Goal: Find specific page/section: Find specific page/section

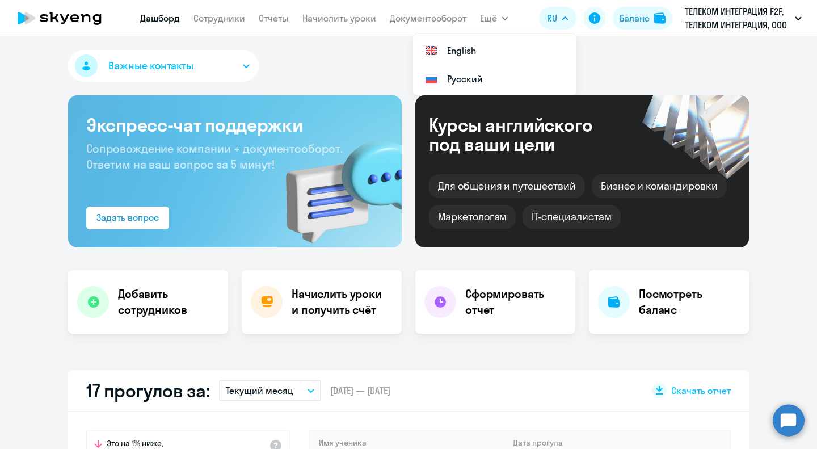
select select "30"
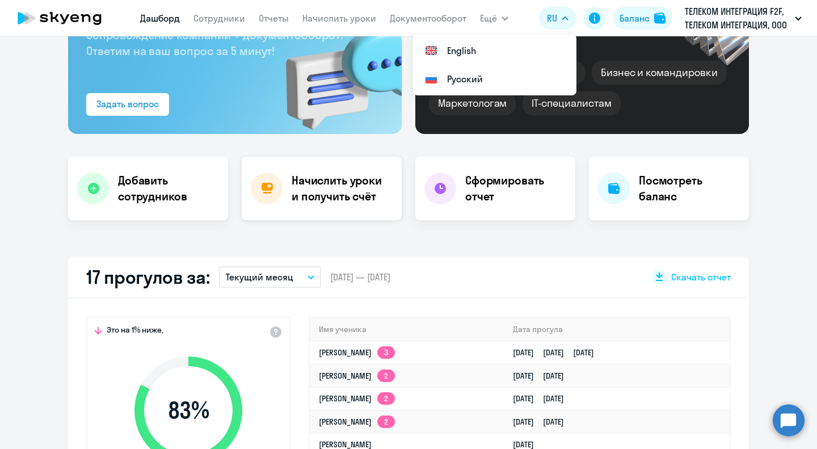
click at [337, 197] on h4 "Начислить уроки и получить счёт" at bounding box center [340, 188] width 99 height 32
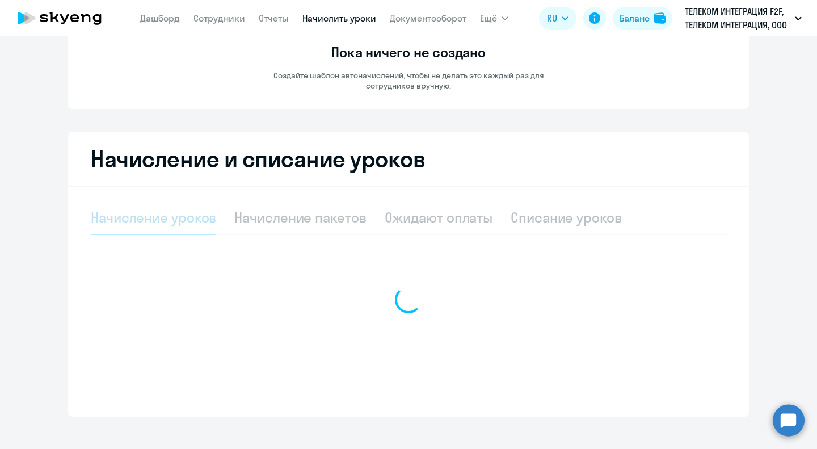
select select "10"
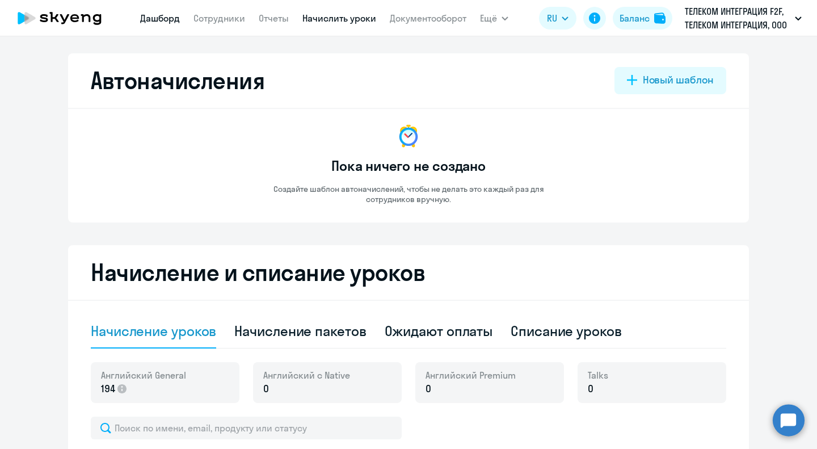
click at [164, 19] on link "Дашборд" at bounding box center [160, 17] width 40 height 11
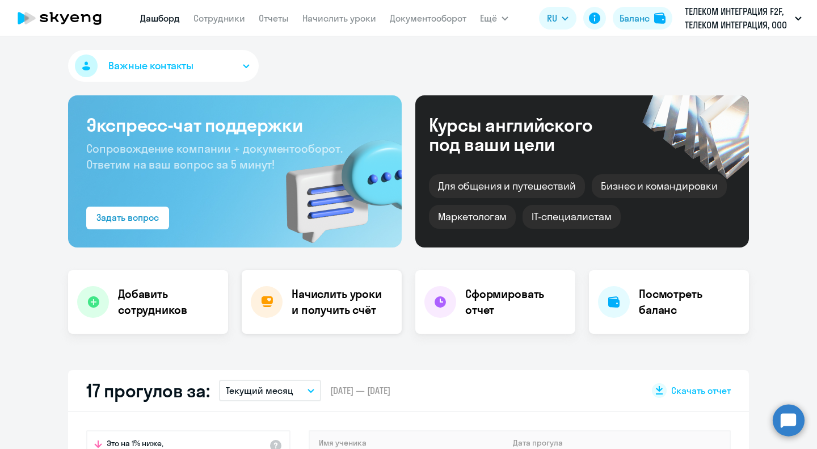
select select "30"
click at [639, 308] on h4 "Посмотреть баланс" at bounding box center [689, 302] width 101 height 32
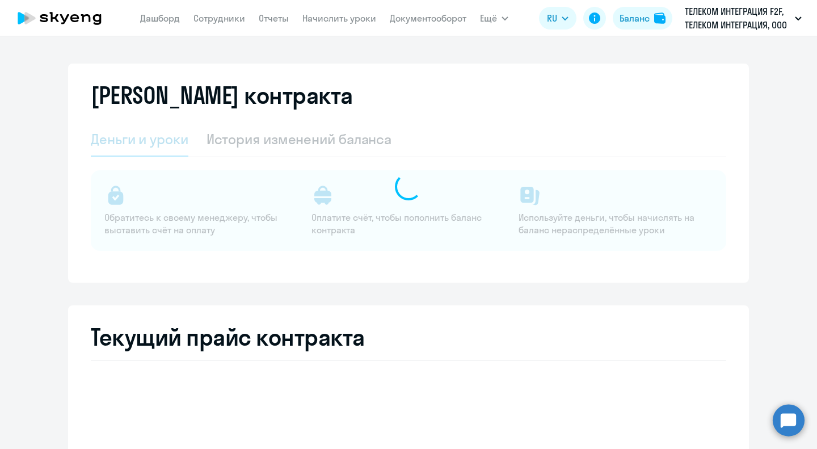
select select "english_adult_not_native_speaker"
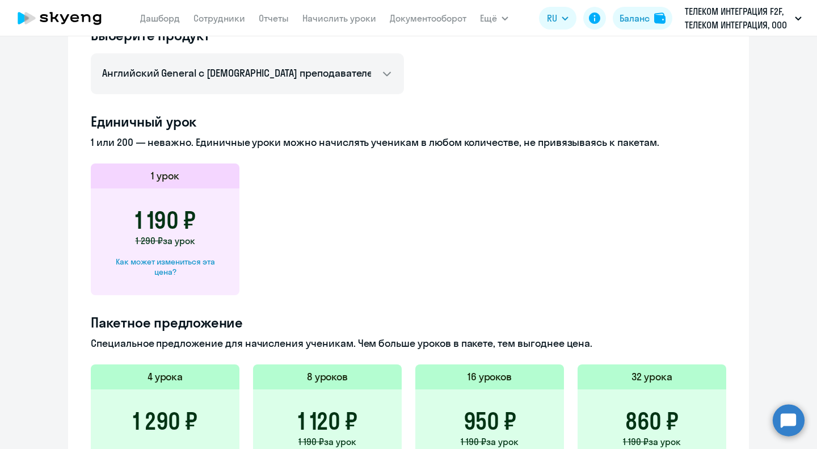
scroll to position [567, 0]
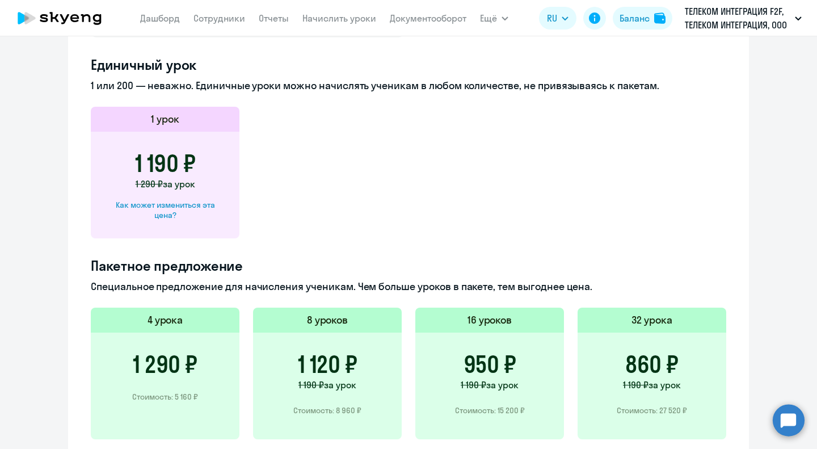
click at [381, 205] on app-price-card "1 урок 1 190 ₽ 1 290 ₽ за урок Как может измениться эта цена?" at bounding box center [408, 173] width 635 height 132
click at [459, 205] on app-price-card "1 урок 1 190 ₽ 1 290 ₽ за урок Как может измениться эта цена?" at bounding box center [408, 173] width 635 height 132
click at [458, 163] on app-price-card "1 урок 1 190 ₽ 1 290 ₽ за урок Как может измениться эта цена?" at bounding box center [408, 173] width 635 height 132
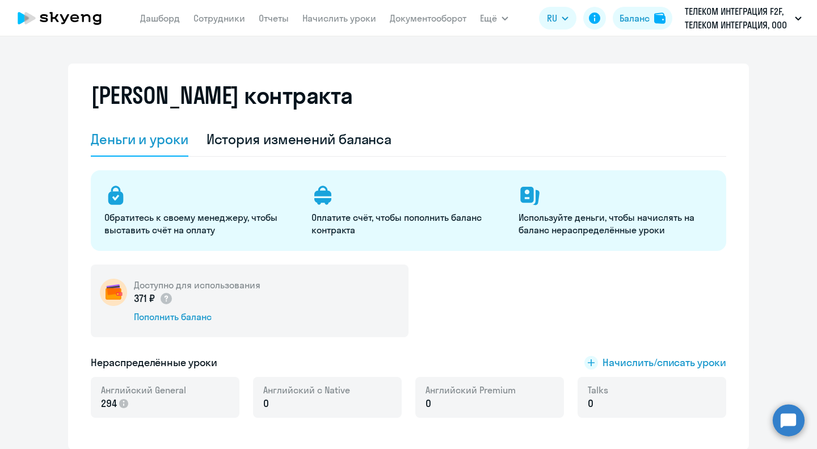
select select "english_adult_not_native_speaker"
click at [217, 22] on link "Сотрудники" at bounding box center [219, 17] width 52 height 11
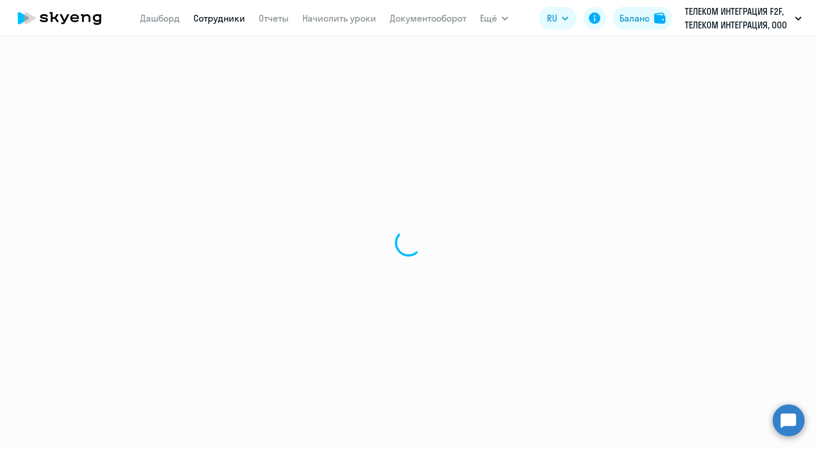
select select "30"
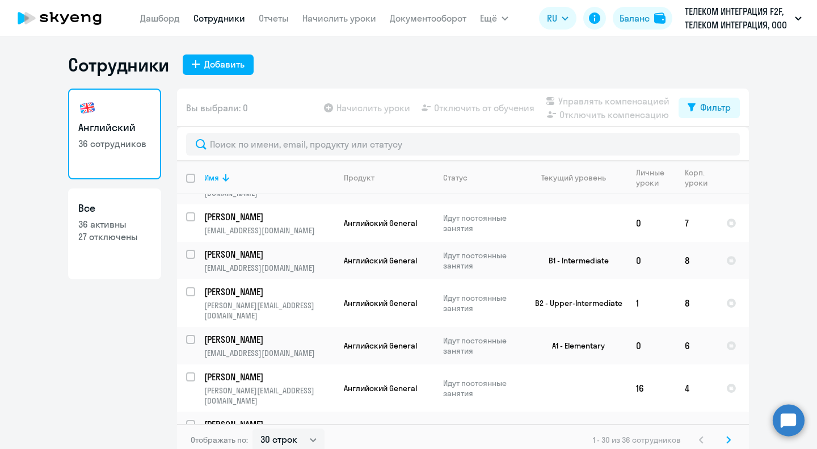
scroll to position [1019, 0]
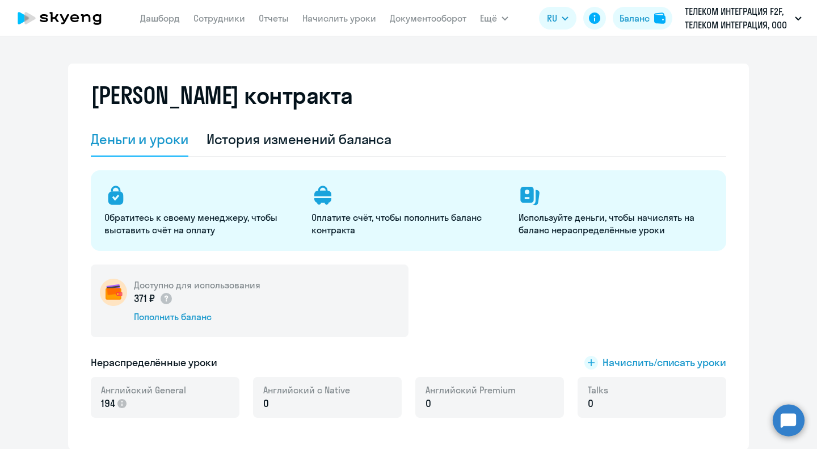
select select "english_adult_not_native_speaker"
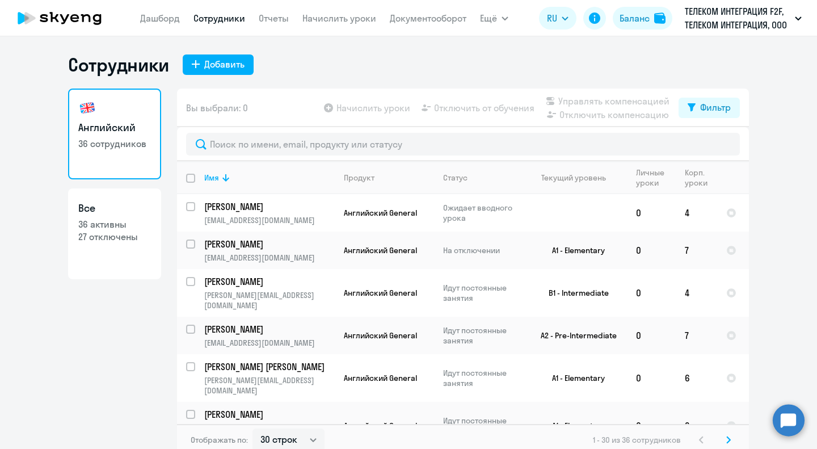
select select "30"
